Goal: Find specific page/section: Find specific page/section

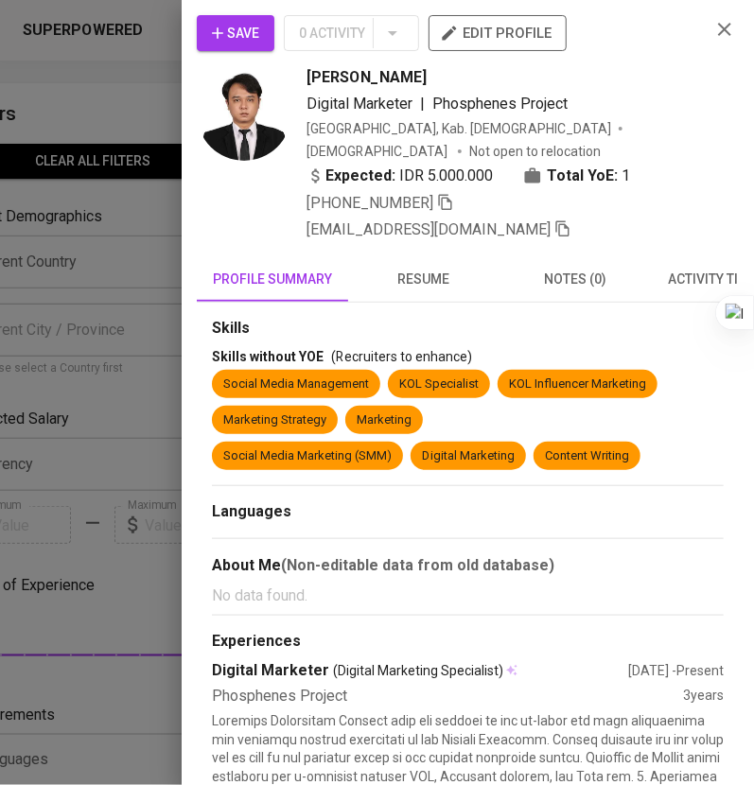
scroll to position [0, 76]
drag, startPoint x: 702, startPoint y: 30, endPoint x: 640, endPoint y: 147, distance: 131.6
click at [713, 30] on icon "button" at bounding box center [724, 29] width 23 height 23
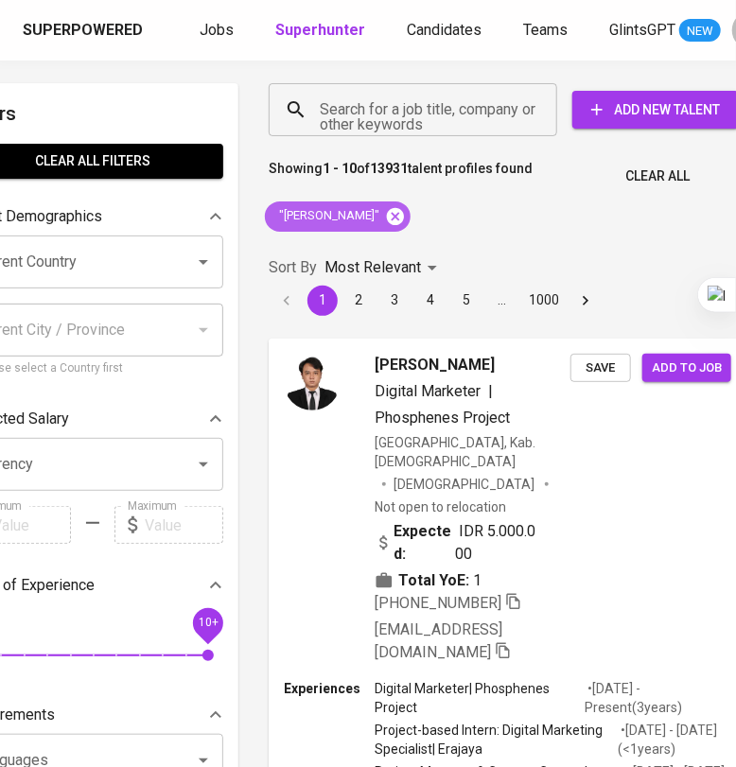
click at [404, 219] on icon at bounding box center [395, 215] width 17 height 17
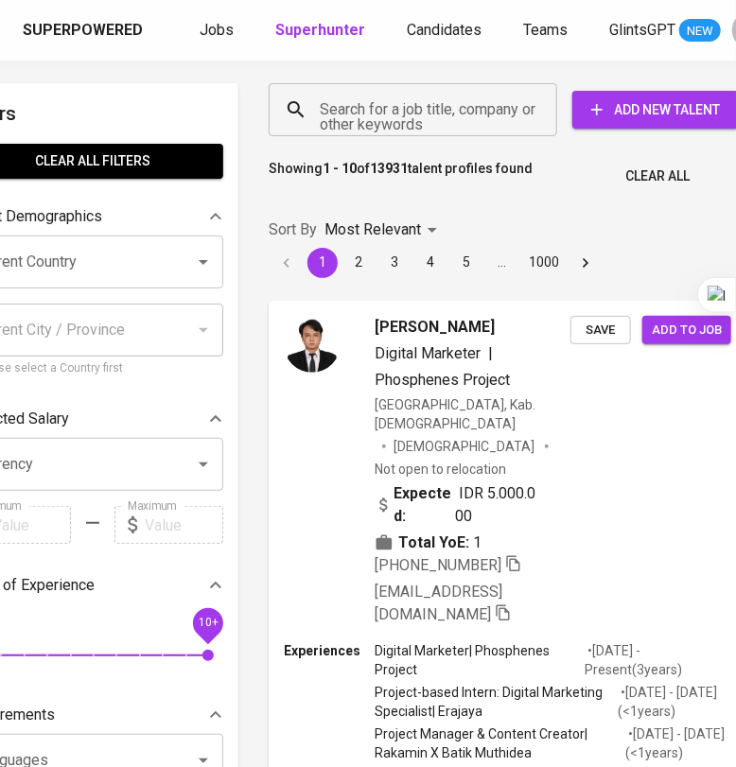
click at [393, 119] on input "Search for a job title, company or other keywords" at bounding box center [417, 110] width 205 height 36
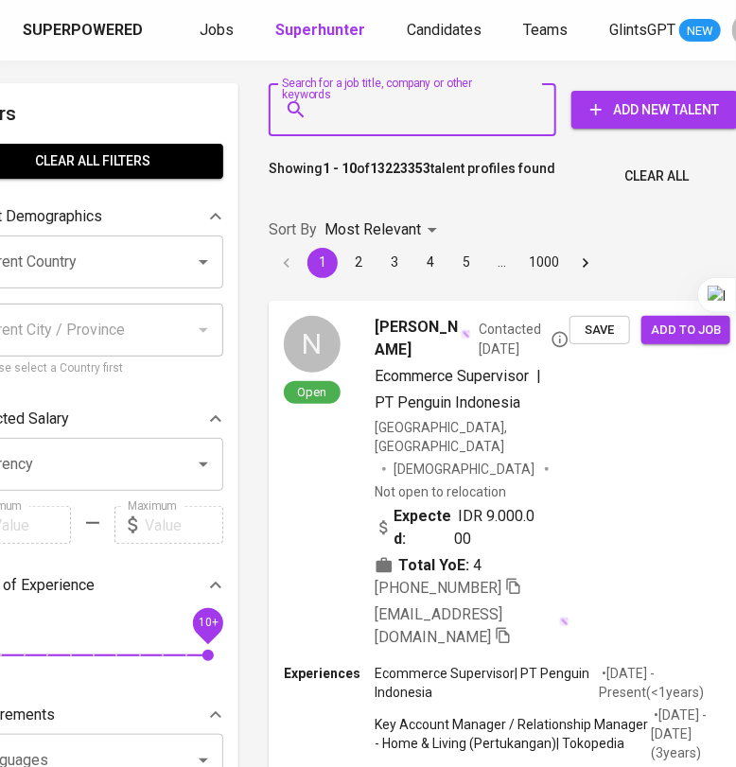
click at [393, 119] on input "Search for a job title, company or other keywords" at bounding box center [417, 110] width 204 height 36
paste input "[EMAIL_ADDRESS][DOMAIN_NAME]"
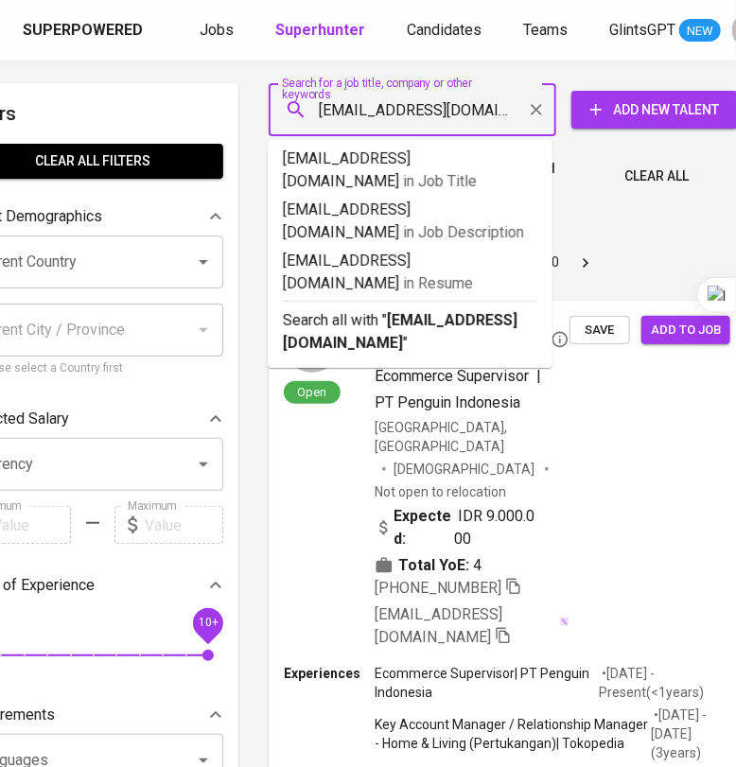
type input "[EMAIL_ADDRESS][DOMAIN_NAME]"
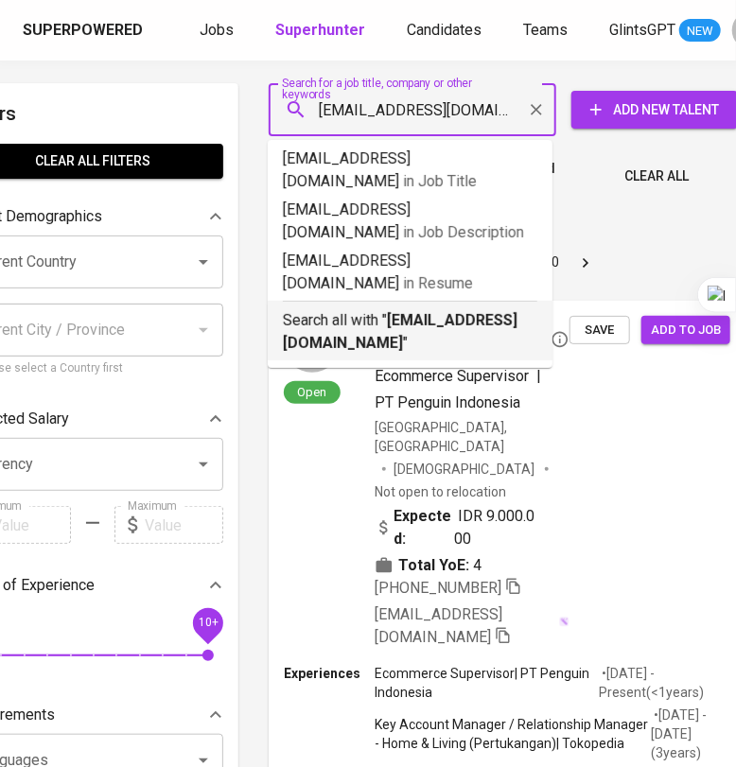
click at [440, 311] on b "[EMAIL_ADDRESS][DOMAIN_NAME]" at bounding box center [400, 331] width 235 height 41
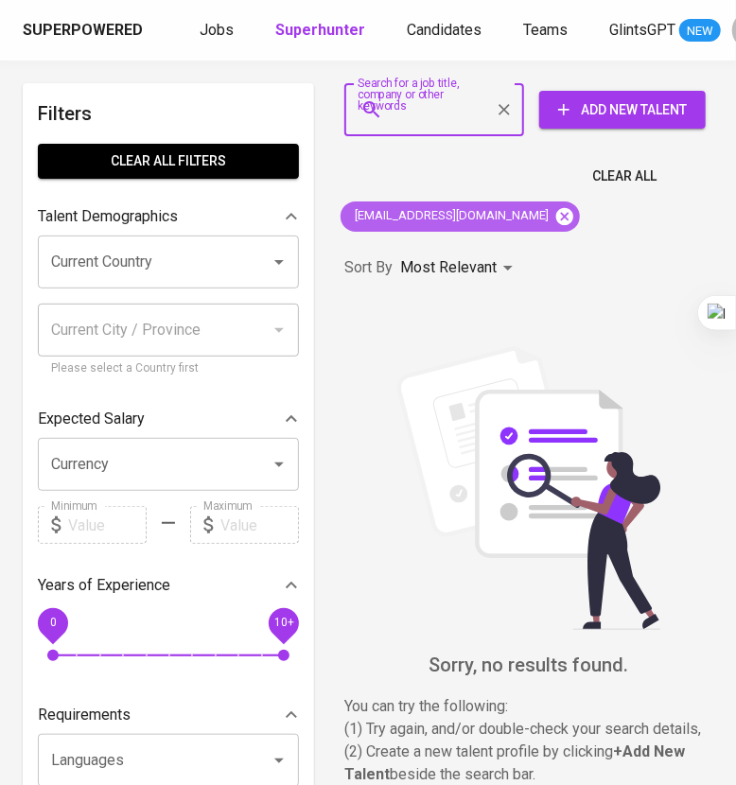
click at [556, 218] on icon at bounding box center [564, 215] width 17 height 17
